Goal: Find specific page/section: Find specific page/section

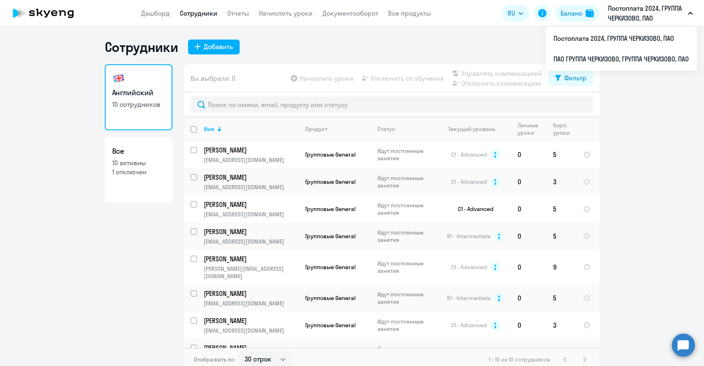
select select "30"
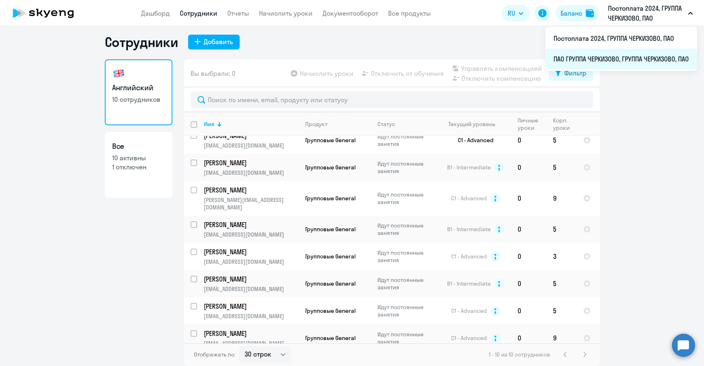
click at [619, 52] on li "ПАО ГРУППА ЧЕРКИЗОВО, ГРУППА ЧЕРКИЗОВО, ПАО" at bounding box center [621, 59] width 152 height 21
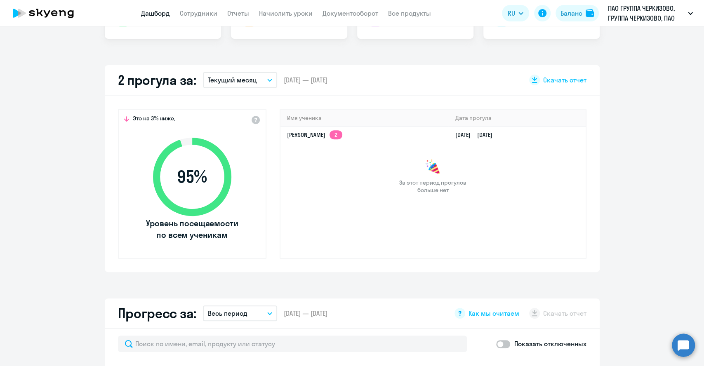
scroll to position [142, 0]
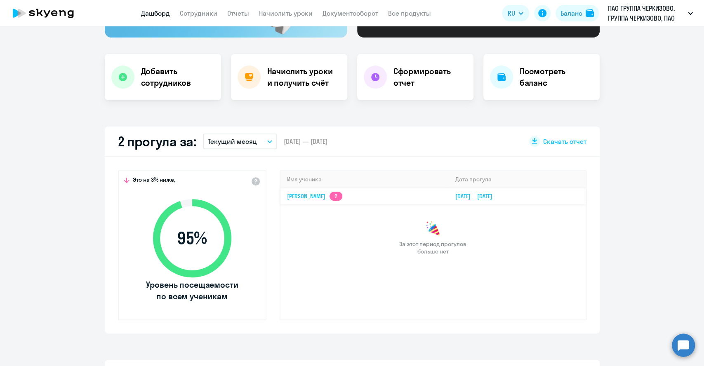
select select "30"
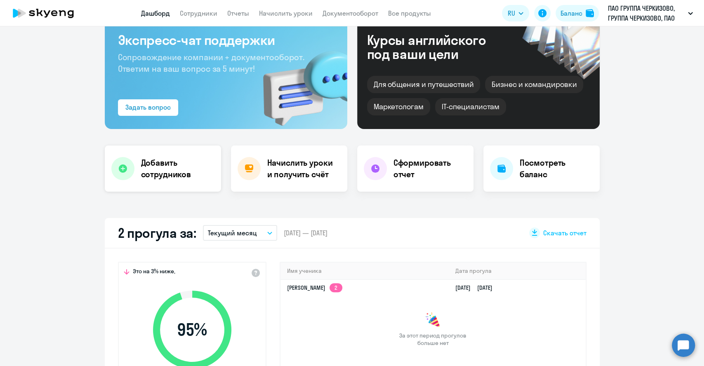
scroll to position [0, 0]
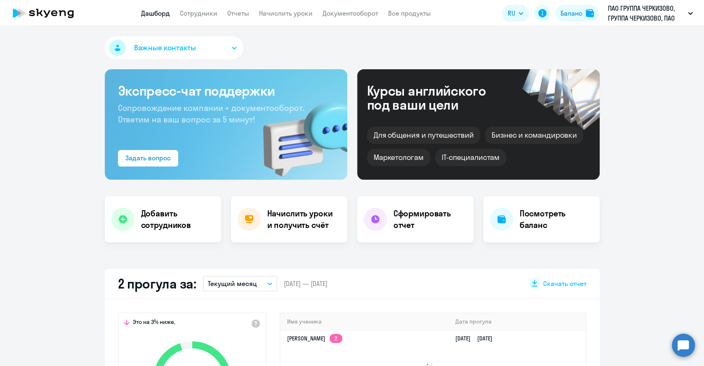
click at [195, 8] on app-menu-item-link "Сотрудники" at bounding box center [199, 13] width 38 height 10
click at [195, 11] on link "Сотрудники" at bounding box center [199, 13] width 38 height 8
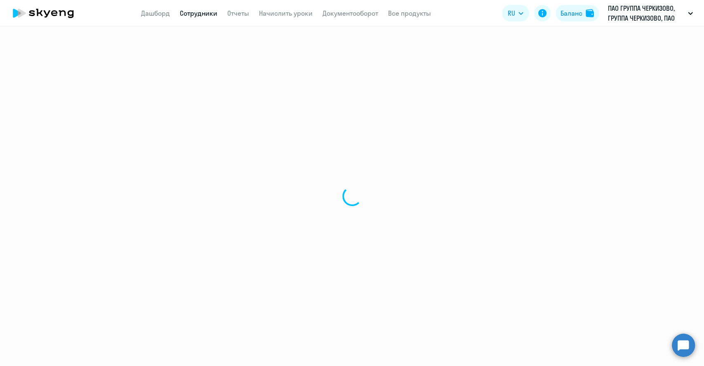
select select "30"
